Goal: Task Accomplishment & Management: Manage account settings

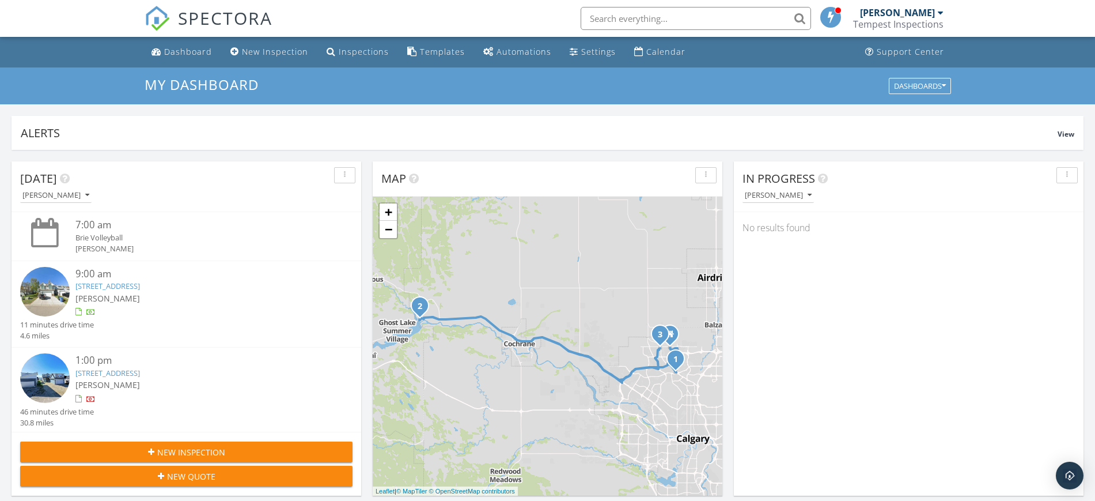
click at [839, 9] on div at bounding box center [838, 10] width 7 height 7
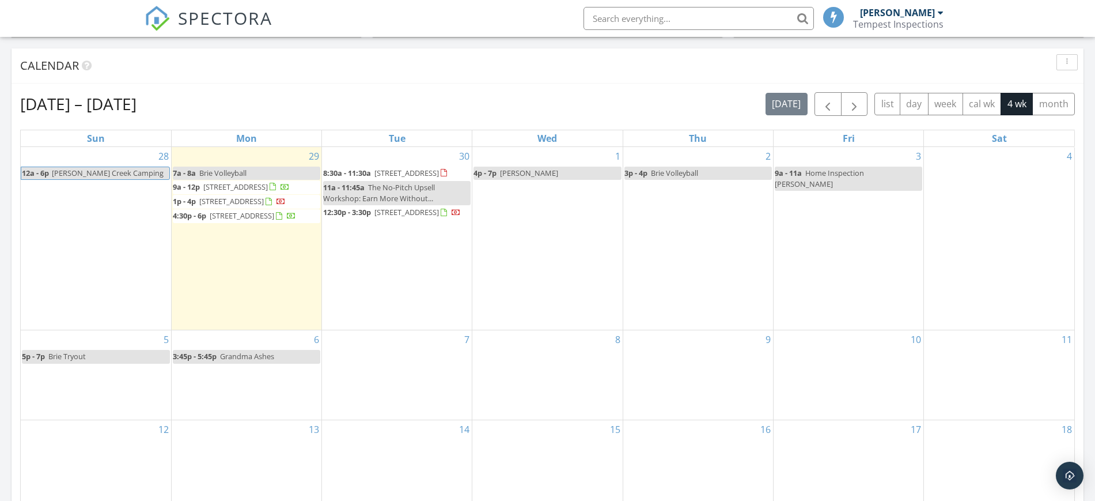
scroll to position [360, 0]
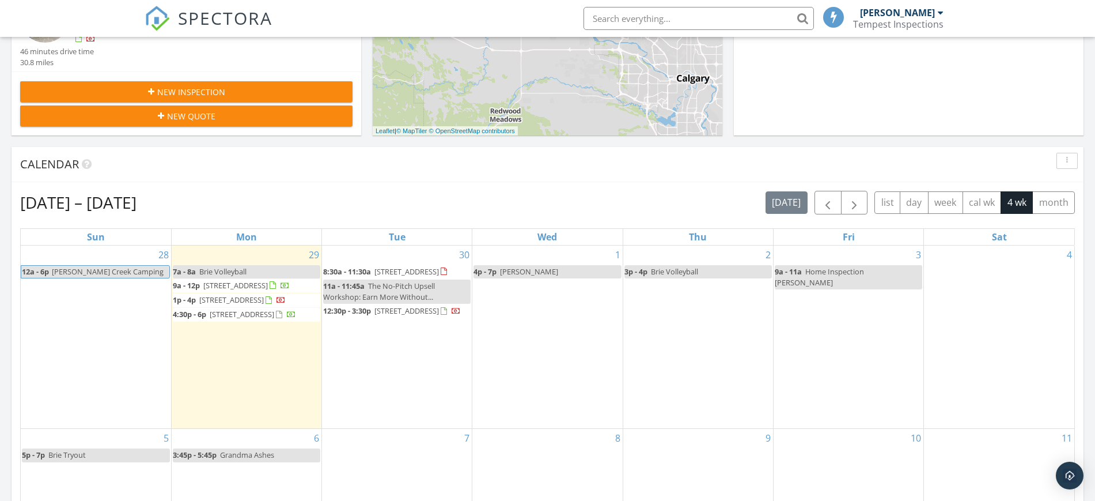
click at [927, 9] on div "[PERSON_NAME]" at bounding box center [897, 13] width 75 height 12
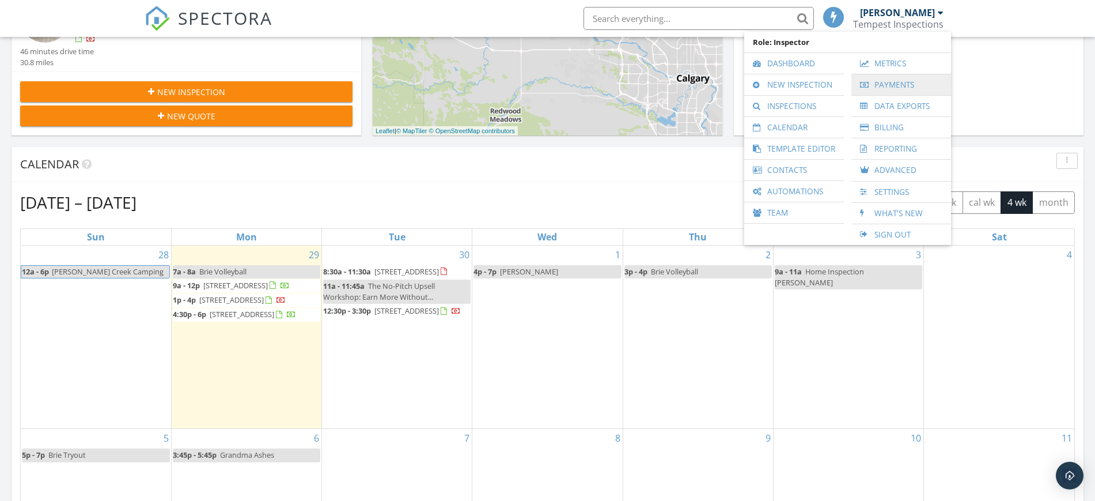
click at [904, 82] on link "Payments" at bounding box center [901, 84] width 88 height 21
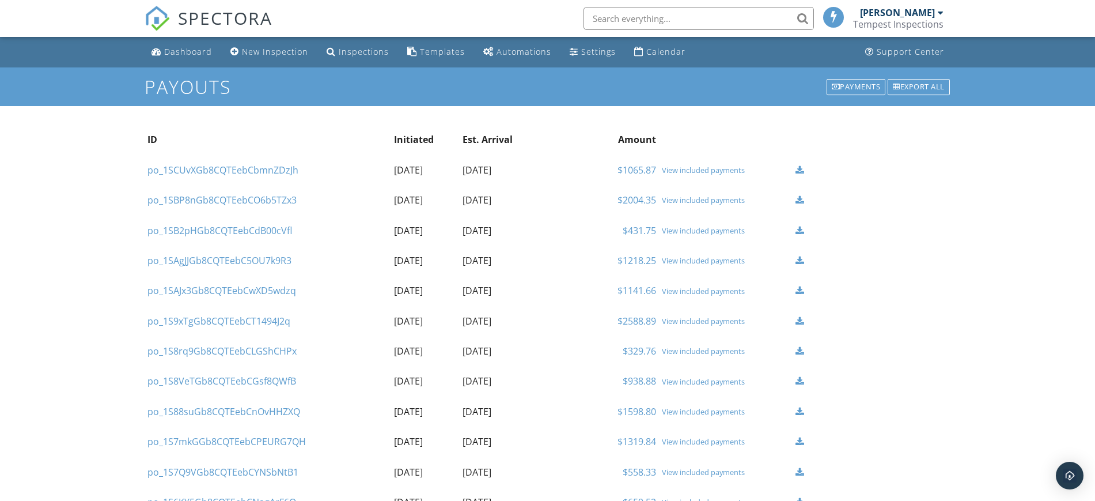
click at [686, 170] on div "View included payments" at bounding box center [726, 169] width 128 height 9
